Goal: Navigation & Orientation: Find specific page/section

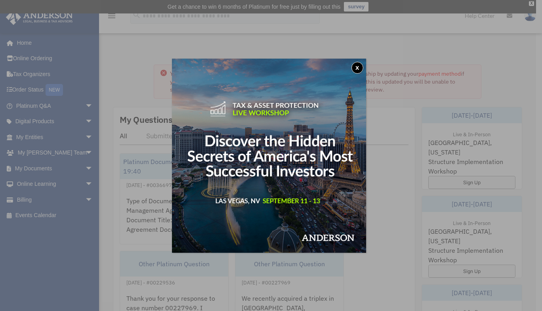
click at [358, 70] on button "x" at bounding box center [357, 68] width 12 height 12
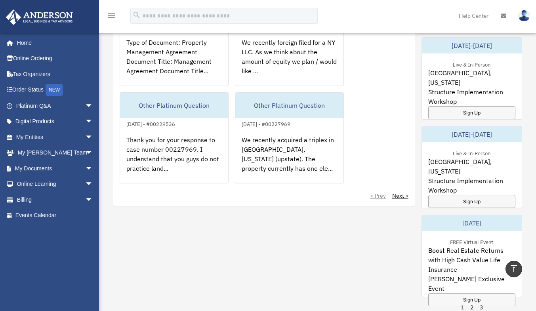
scroll to position [198, 0]
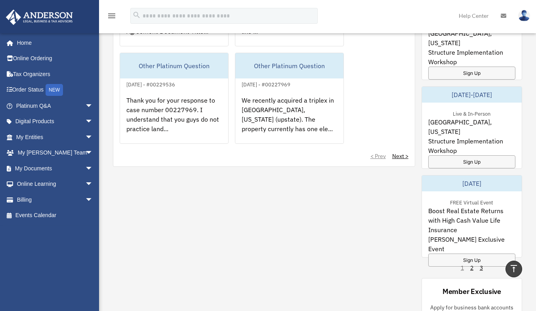
click at [85, 138] on span "arrow_drop_down" at bounding box center [93, 137] width 16 height 16
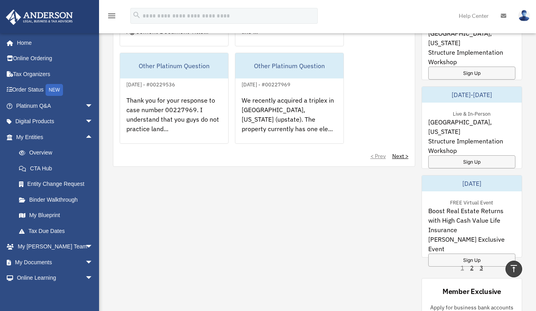
click at [51, 156] on link "Overview" at bounding box center [58, 153] width 94 height 16
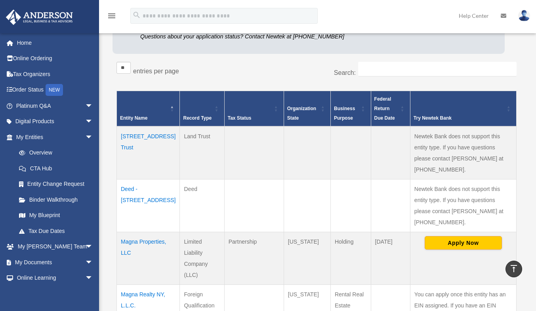
scroll to position [79, 0]
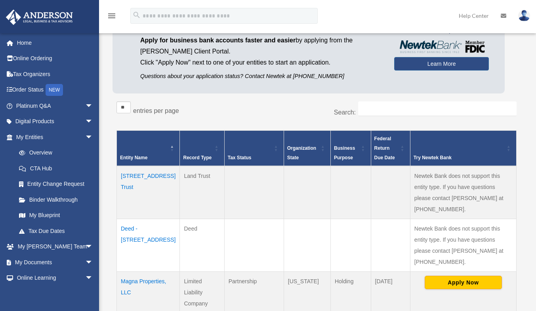
click at [85, 245] on span "arrow_drop_down" at bounding box center [93, 247] width 16 height 16
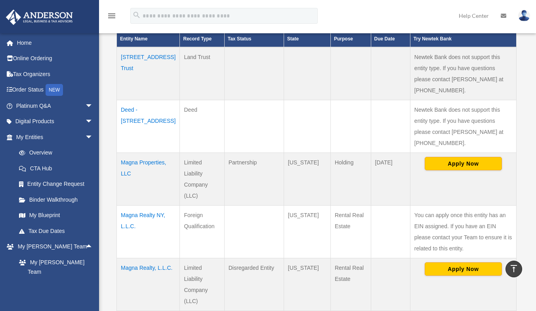
scroll to position [119, 0]
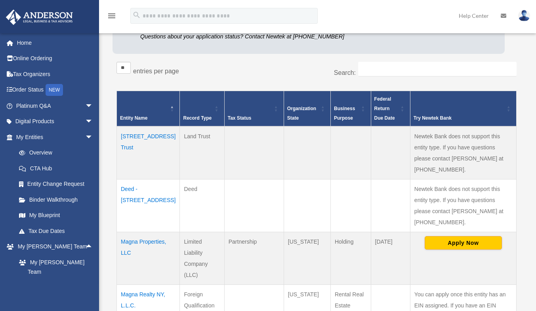
click at [67, 260] on link "My [PERSON_NAME] Team" at bounding box center [58, 266] width 94 height 25
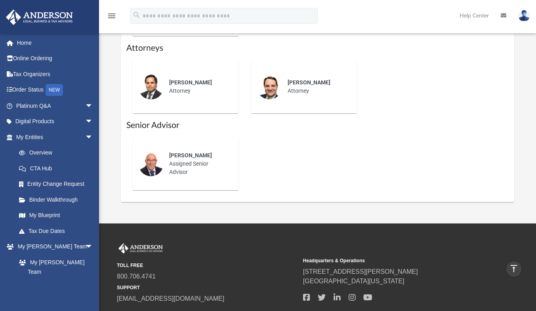
scroll to position [475, 0]
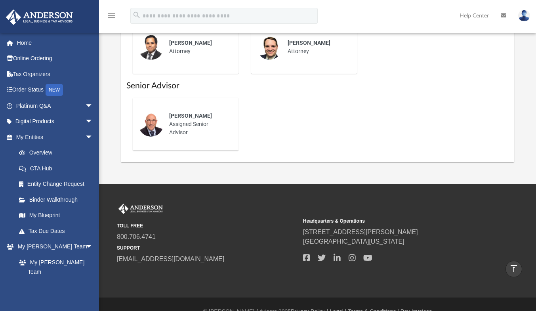
click at [85, 118] on span "arrow_drop_down" at bounding box center [93, 122] width 16 height 16
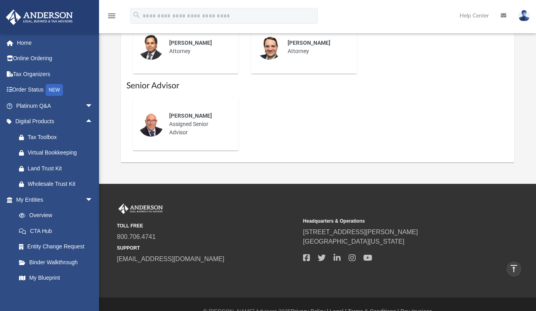
click at [85, 104] on span "arrow_drop_down" at bounding box center [93, 106] width 16 height 16
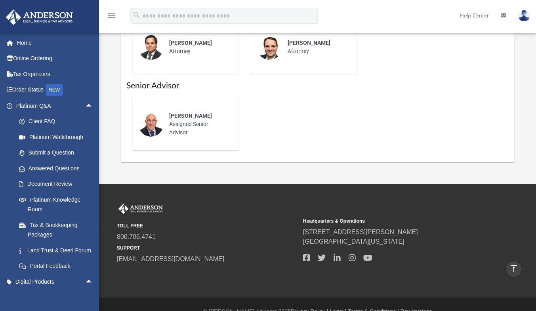
click at [56, 42] on link "Home" at bounding box center [55, 43] width 99 height 16
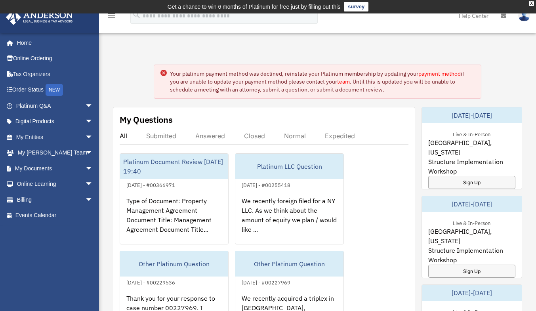
click at [72, 182] on link "Online Learning arrow_drop_down" at bounding box center [55, 184] width 99 height 16
click at [75, 198] on link "Billing arrow_drop_down" at bounding box center [55, 200] width 99 height 16
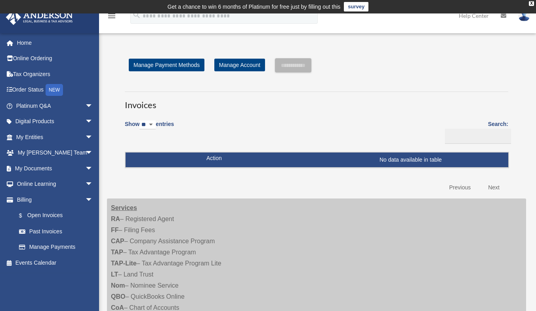
click at [532, 2] on div "X" at bounding box center [530, 3] width 5 height 5
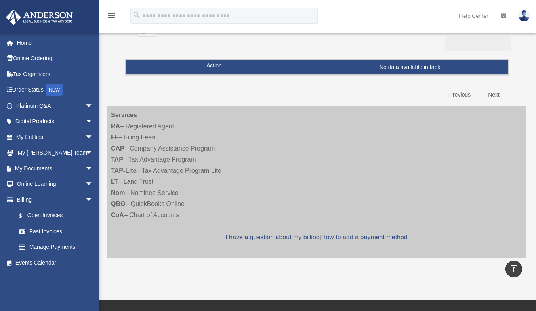
scroll to position [40, 0]
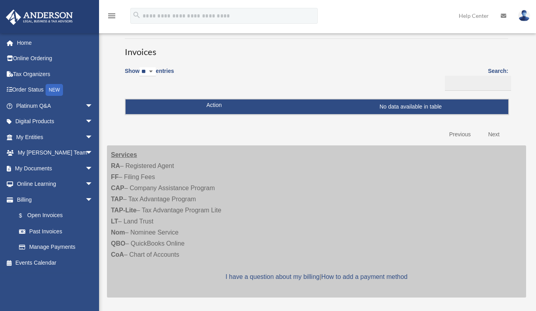
click at [457, 136] on link "Previous" at bounding box center [459, 134] width 33 height 16
click at [482, 132] on link "Next" at bounding box center [493, 134] width 23 height 16
click at [20, 91] on link "Order Status NEW" at bounding box center [55, 90] width 99 height 16
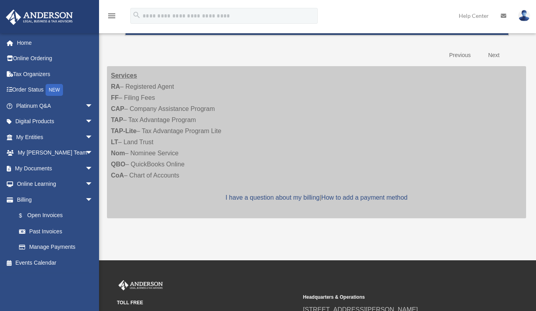
scroll to position [158, 0]
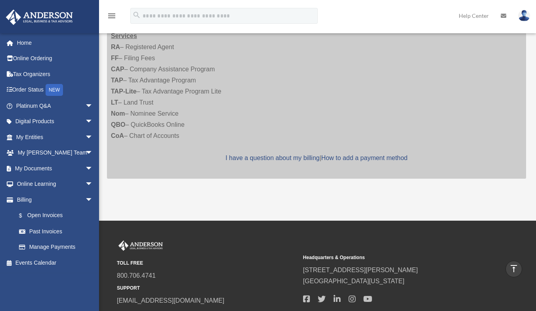
click at [41, 55] on link "Online Ordering" at bounding box center [55, 59] width 99 height 16
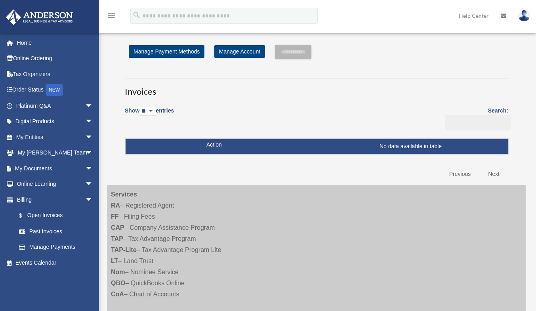
click at [203, 146] on td "No data available in table" at bounding box center [316, 146] width 382 height 15
click at [153, 110] on select "** ** ** ***" at bounding box center [147, 111] width 16 height 9
select select "**"
click at [141, 107] on select "** ** ** ***" at bounding box center [147, 111] width 16 height 9
click at [226, 52] on link "Manage Account" at bounding box center [239, 51] width 51 height 13
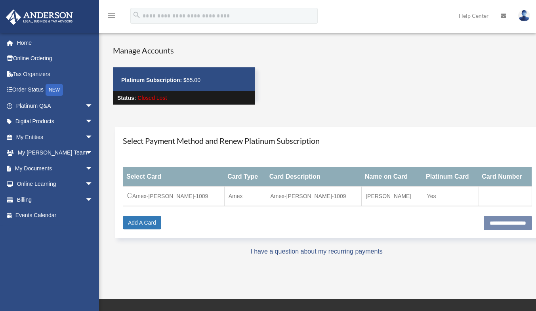
click at [25, 46] on link "Home" at bounding box center [55, 43] width 99 height 16
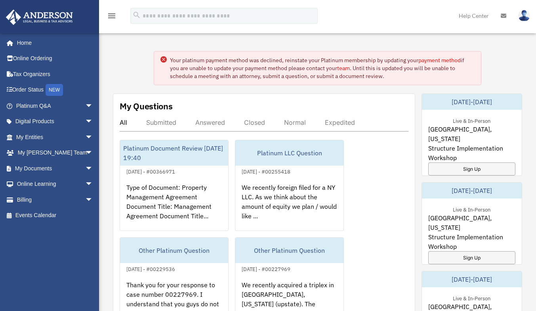
click at [85, 165] on span "arrow_drop_down" at bounding box center [93, 168] width 16 height 16
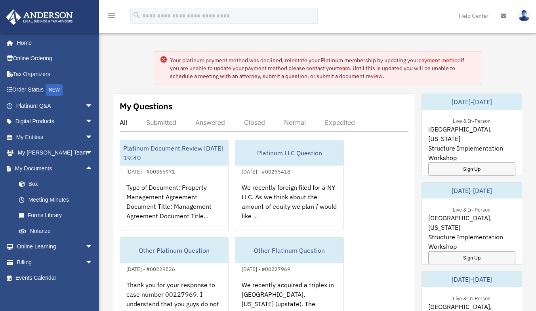
click at [74, 185] on link "Box" at bounding box center [58, 184] width 94 height 16
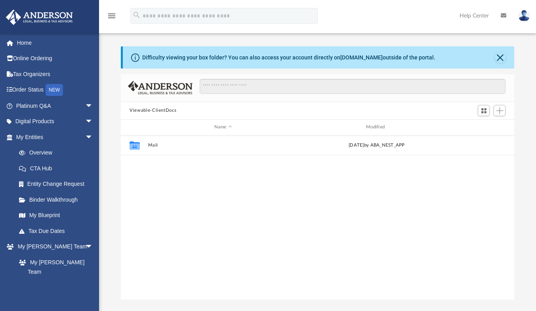
scroll to position [174, 387]
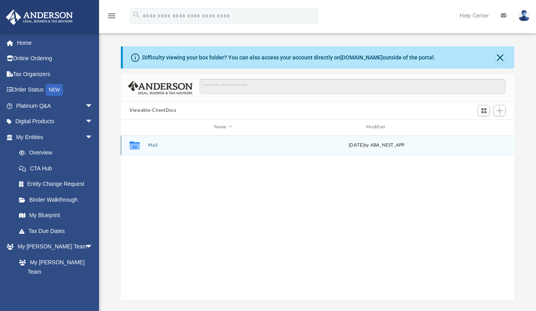
click at [186, 139] on div "Collaborated Folder Mail [DATE] by ABA_NEST_APP" at bounding box center [317, 145] width 393 height 20
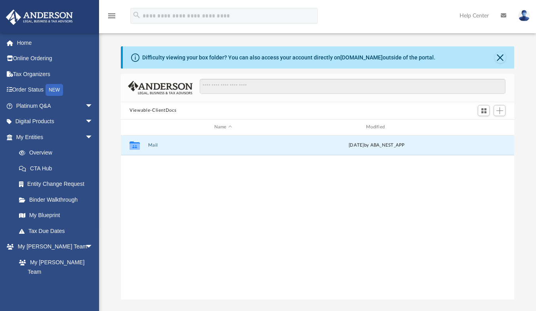
click at [155, 144] on button "Mail" at bounding box center [223, 145] width 150 height 5
